Goal: Information Seeking & Learning: Learn about a topic

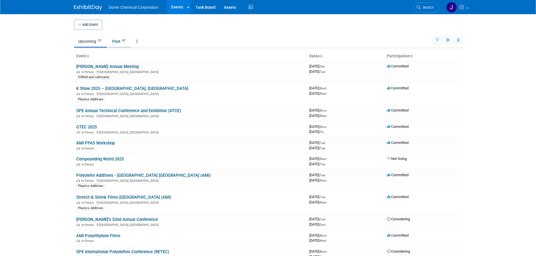
click at [118, 42] on link "Past 67" at bounding box center [119, 41] width 23 height 11
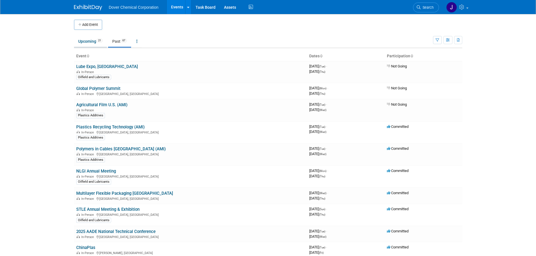
click at [91, 43] on link "Upcoming 21" at bounding box center [90, 41] width 33 height 11
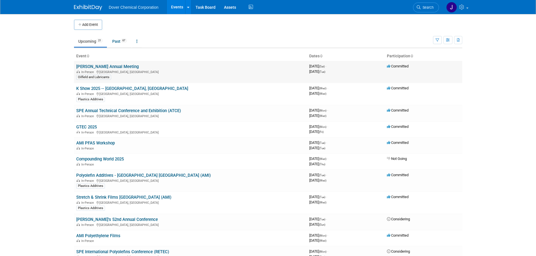
click at [103, 65] on link "ILMA Annual Meeting" at bounding box center [107, 66] width 62 height 5
click at [100, 90] on link "K Show 2025 -- Dusseldorf, Germany" at bounding box center [132, 88] width 112 height 5
click at [107, 146] on div "In-Person" at bounding box center [190, 148] width 229 height 5
click at [99, 143] on link "AMI PFAS Workshop" at bounding box center [95, 143] width 39 height 5
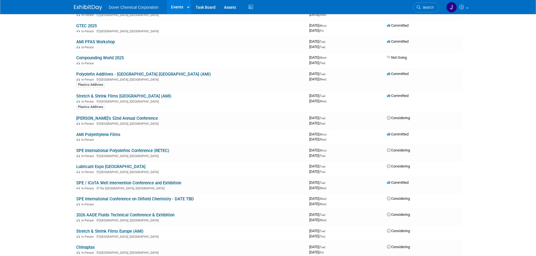
scroll to position [66, 0]
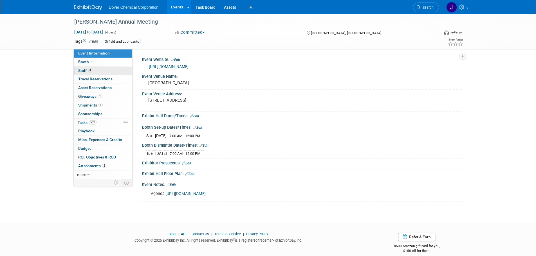
click at [102, 69] on link "4 Staff 4" at bounding box center [103, 71] width 59 height 8
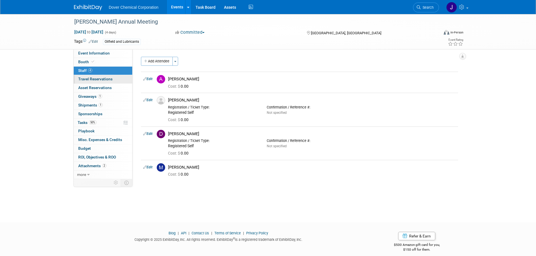
click at [102, 78] on span "Travel Reservations 0" at bounding box center [95, 79] width 34 height 5
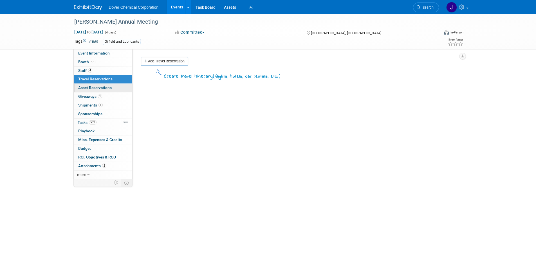
click at [104, 87] on span "Asset Reservations 0" at bounding box center [94, 88] width 33 height 5
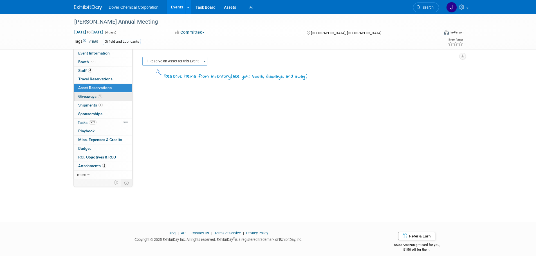
click at [105, 94] on link "1 Giveaways 1" at bounding box center [103, 97] width 59 height 8
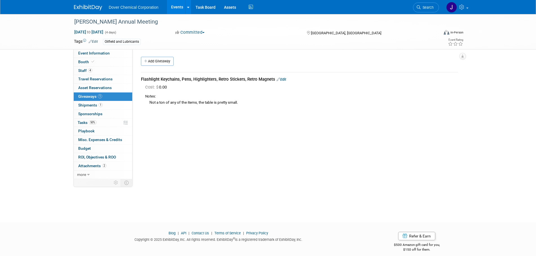
click at [105, 100] on link "1 Giveaways 1" at bounding box center [103, 97] width 59 height 8
click at [105, 105] on link "1 Shipments 1" at bounding box center [103, 105] width 59 height 8
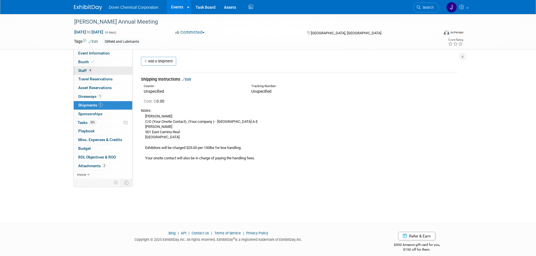
click at [93, 70] on link "4 Staff 4" at bounding box center [103, 71] width 59 height 8
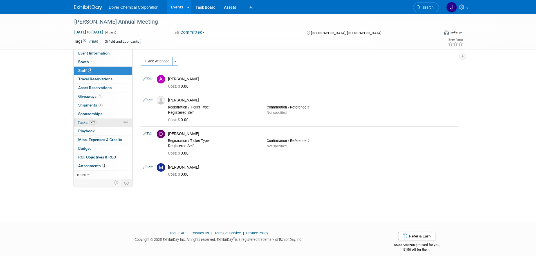
click at [104, 125] on link "50% Tasks 50%" at bounding box center [103, 123] width 59 height 8
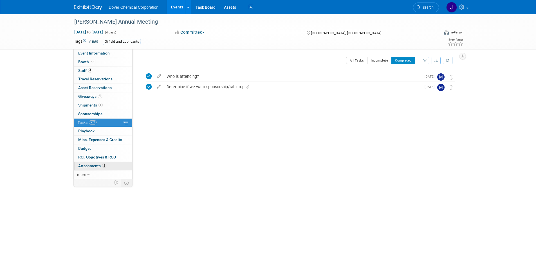
click at [93, 165] on span "Attachments 2" at bounding box center [92, 166] width 28 height 5
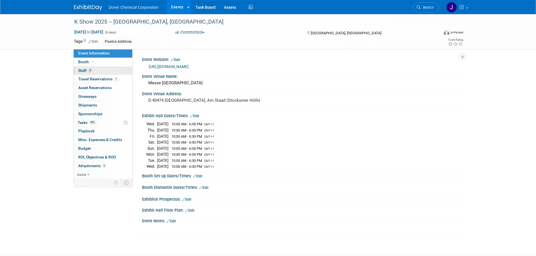
click at [93, 73] on link "8 Staff 8" at bounding box center [103, 71] width 59 height 8
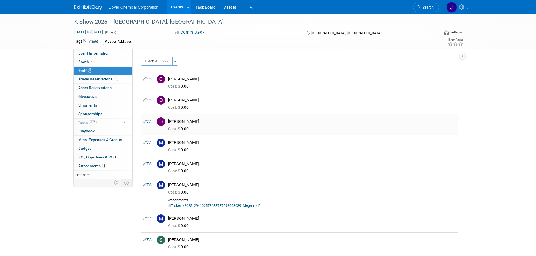
scroll to position [28, 0]
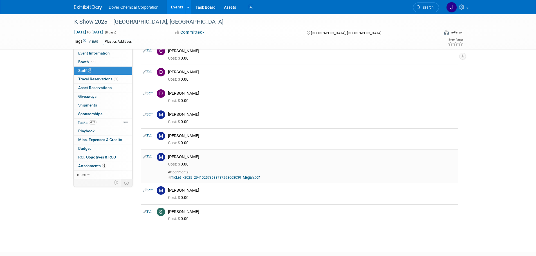
click at [223, 178] on link "Ticket_k2025_294102573683787298668039_Megan.pdf" at bounding box center [214, 178] width 92 height 4
click at [98, 79] on span "Travel Reservations 1" at bounding box center [98, 79] width 40 height 5
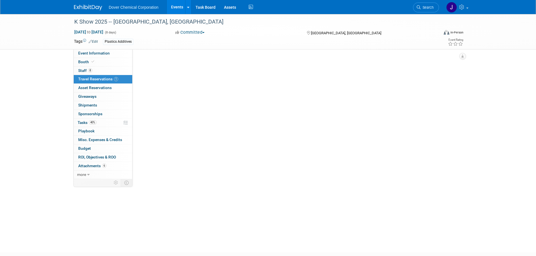
scroll to position [0, 0]
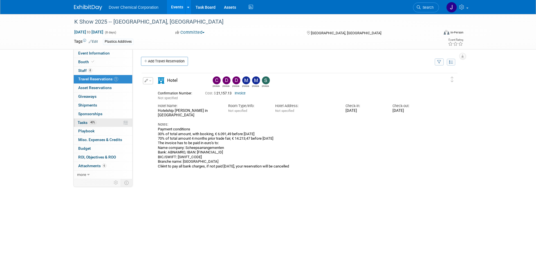
click at [102, 124] on link "40% Tasks 40%" at bounding box center [103, 123] width 59 height 8
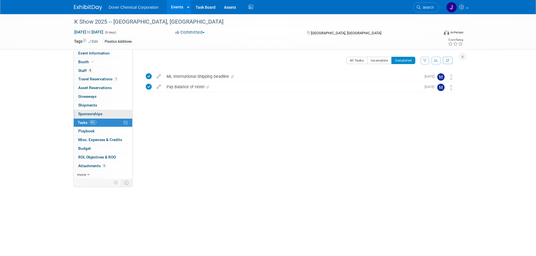
click at [105, 115] on link "0 Sponsorships 0" at bounding box center [103, 114] width 59 height 8
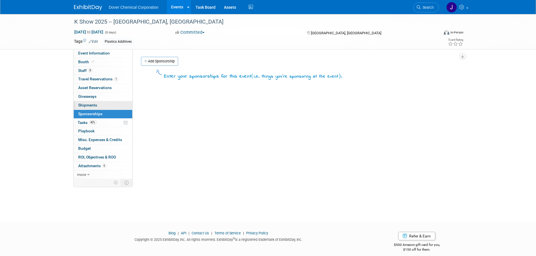
click at [110, 106] on link "0 Shipments 0" at bounding box center [103, 105] width 59 height 8
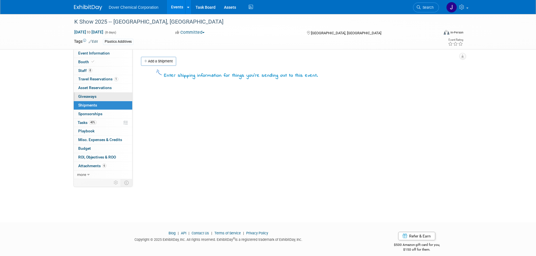
click at [114, 94] on link "0 Giveaways 0" at bounding box center [103, 97] width 59 height 8
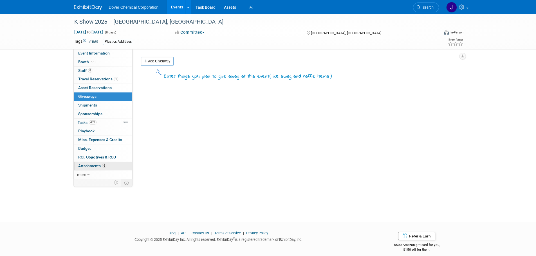
click at [110, 167] on link "6 Attachments 6" at bounding box center [103, 166] width 59 height 8
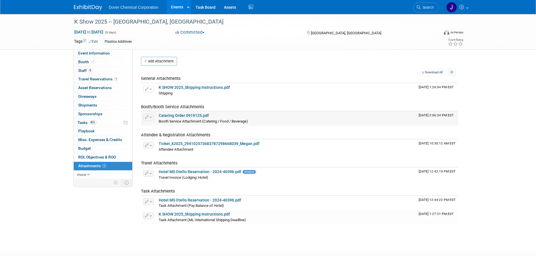
click at [195, 117] on link "Catering Order 0919125.pdf" at bounding box center [184, 115] width 50 height 5
click at [188, 201] on link "Hotel MS Otello Reservation - 2024-4039b.pdf" at bounding box center [200, 200] width 82 height 5
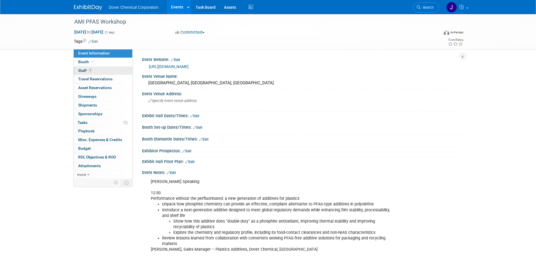
click at [93, 72] on link "1 Staff 1" at bounding box center [103, 71] width 59 height 8
